Goal: Task Accomplishment & Management: Manage account settings

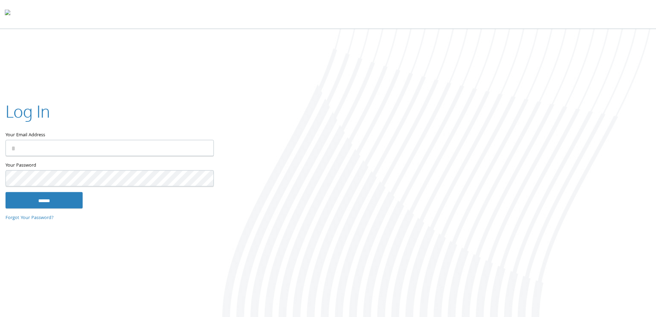
click at [99, 147] on input "Your Email Address" at bounding box center [110, 148] width 208 height 16
type input "**********"
click at [6, 192] on input "******" at bounding box center [44, 200] width 77 height 17
